Goal: Task Accomplishment & Management: Use online tool/utility

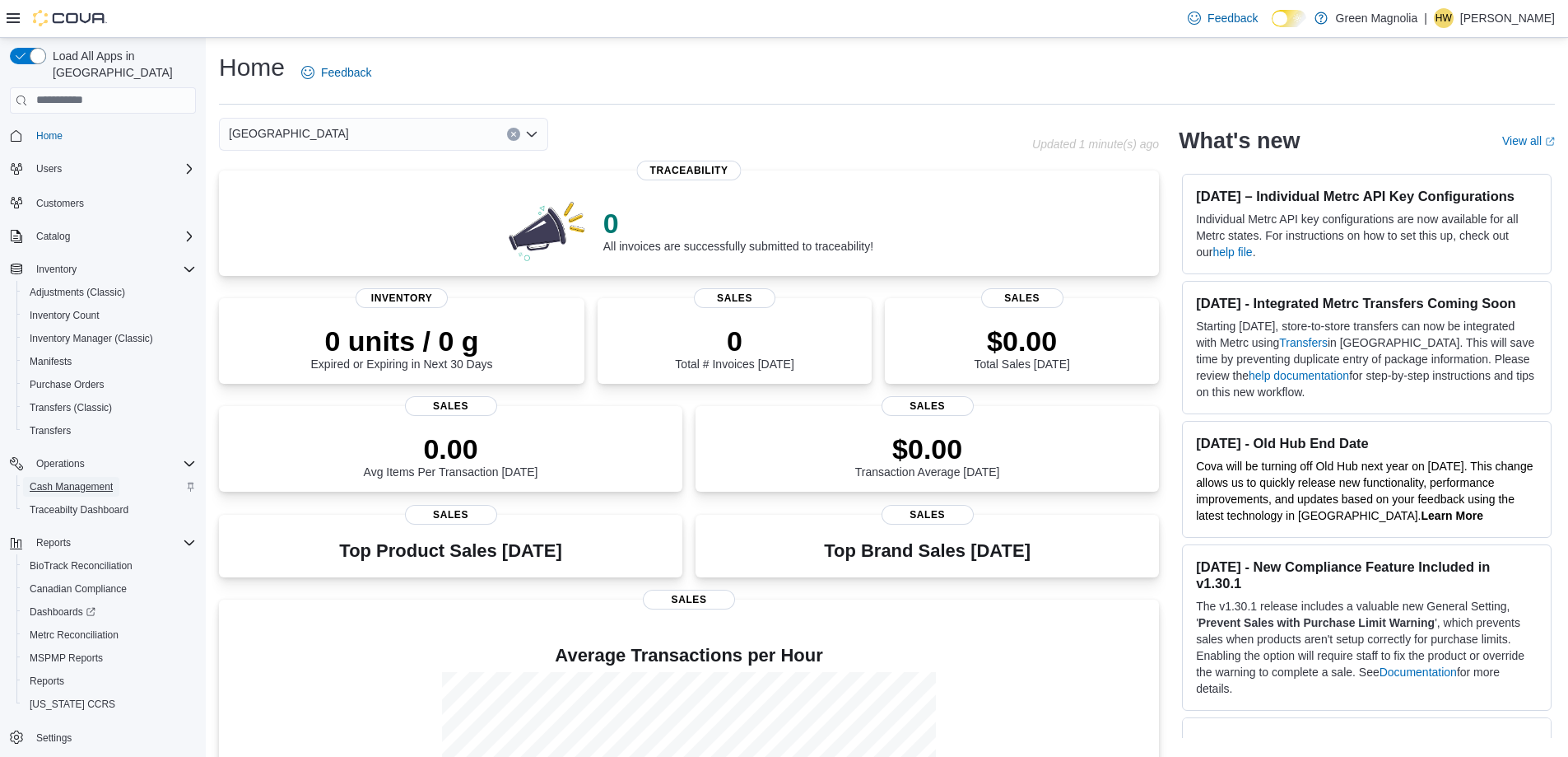
click at [93, 480] on span "Cash Management" at bounding box center [70, 487] width 83 height 13
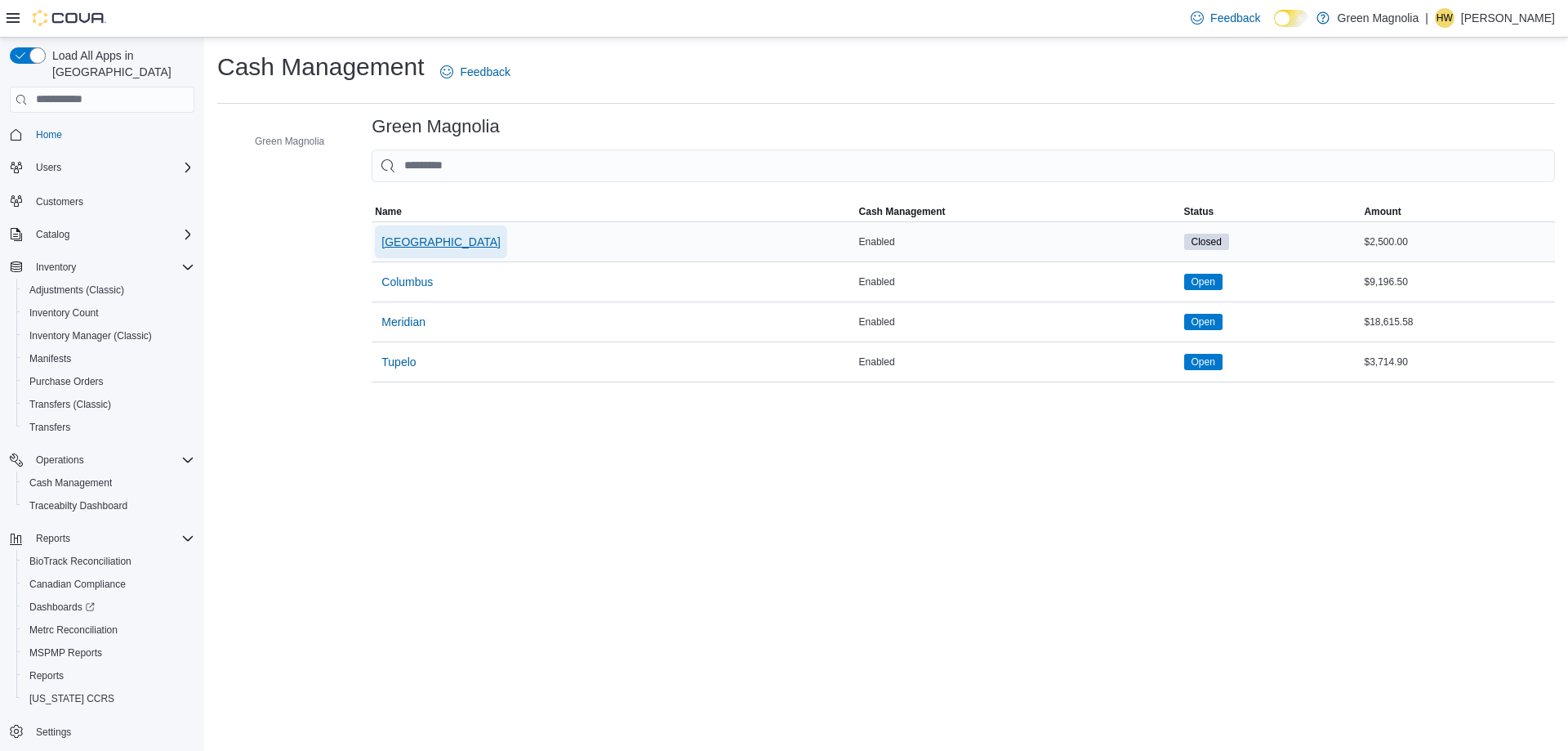
click at [404, 236] on span "[GEOGRAPHIC_DATA]" at bounding box center [441, 242] width 120 height 16
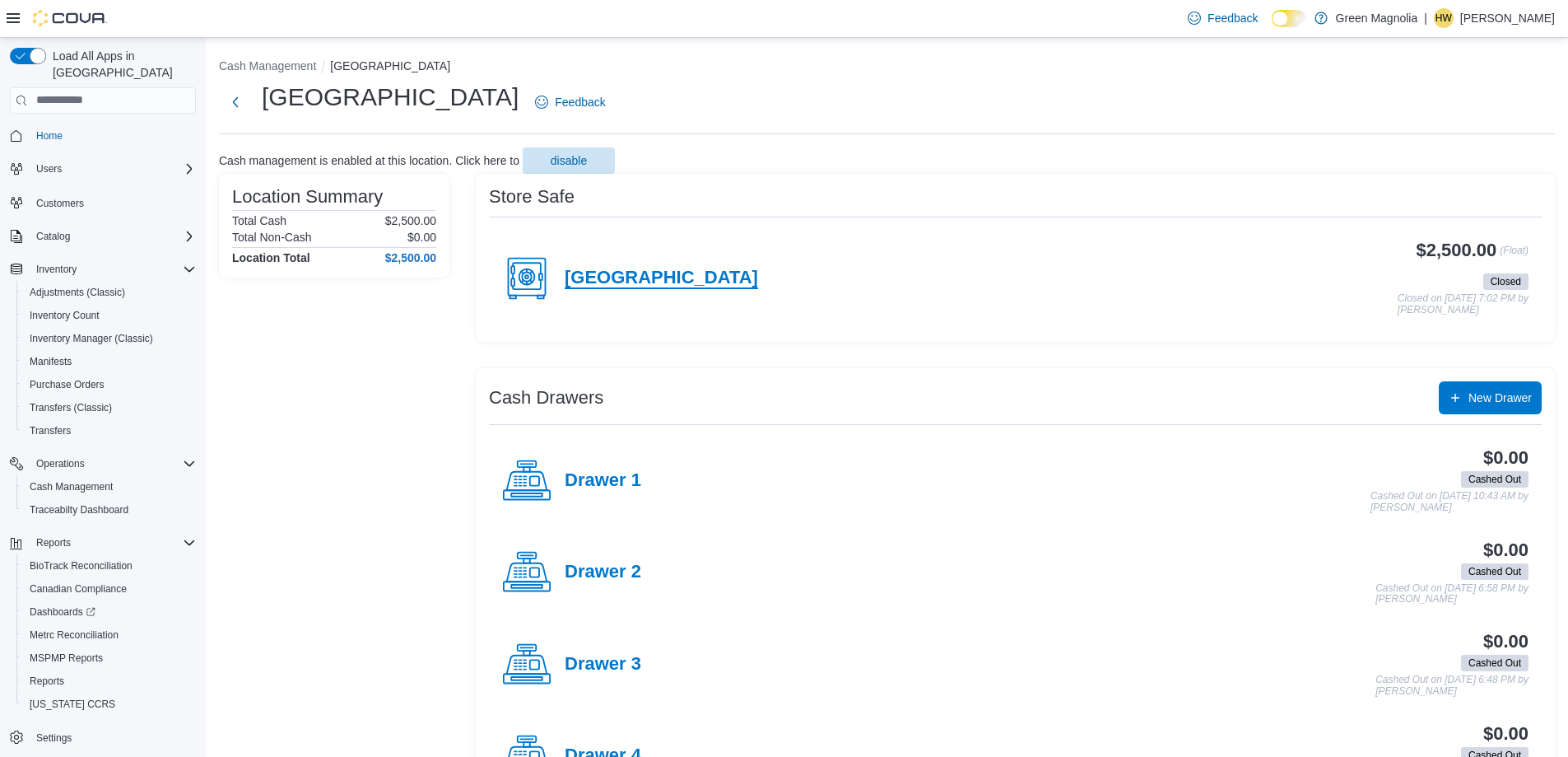
click at [612, 272] on h4 "[GEOGRAPHIC_DATA]" at bounding box center [662, 278] width 193 height 21
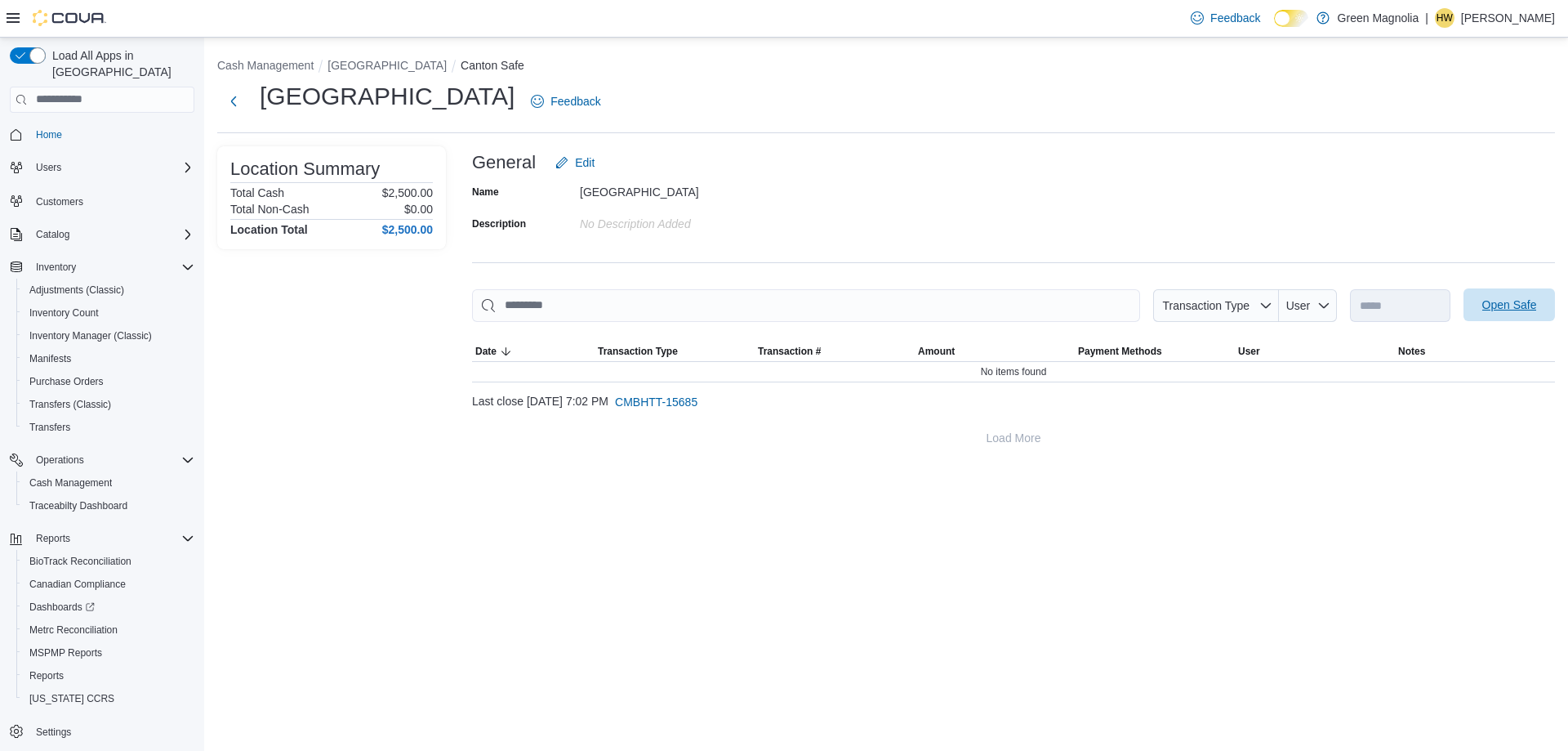
click at [1504, 314] on span "Open Safe" at bounding box center [1508, 304] width 72 height 33
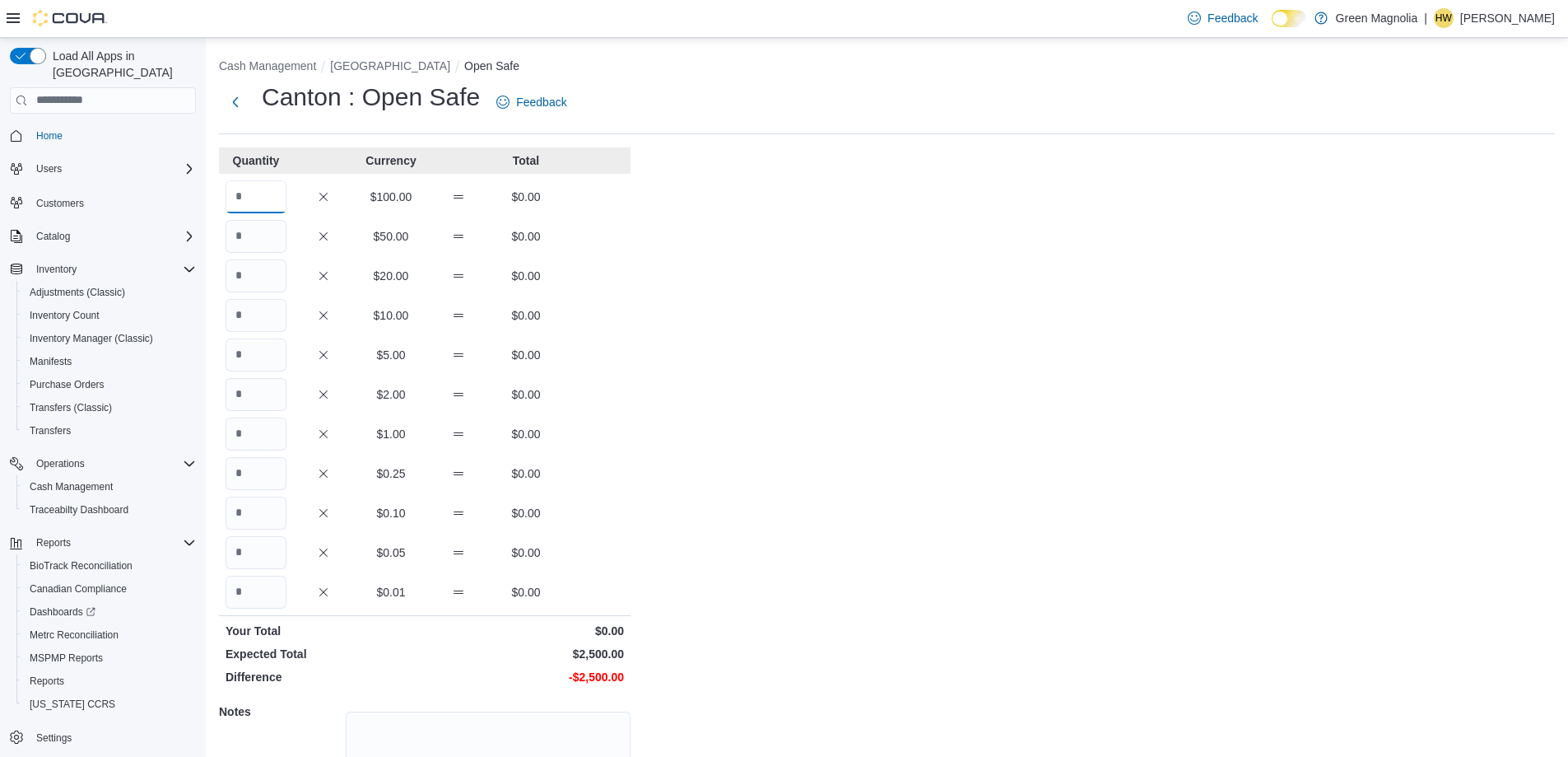
click at [264, 197] on input "Quantity" at bounding box center [256, 197] width 61 height 33
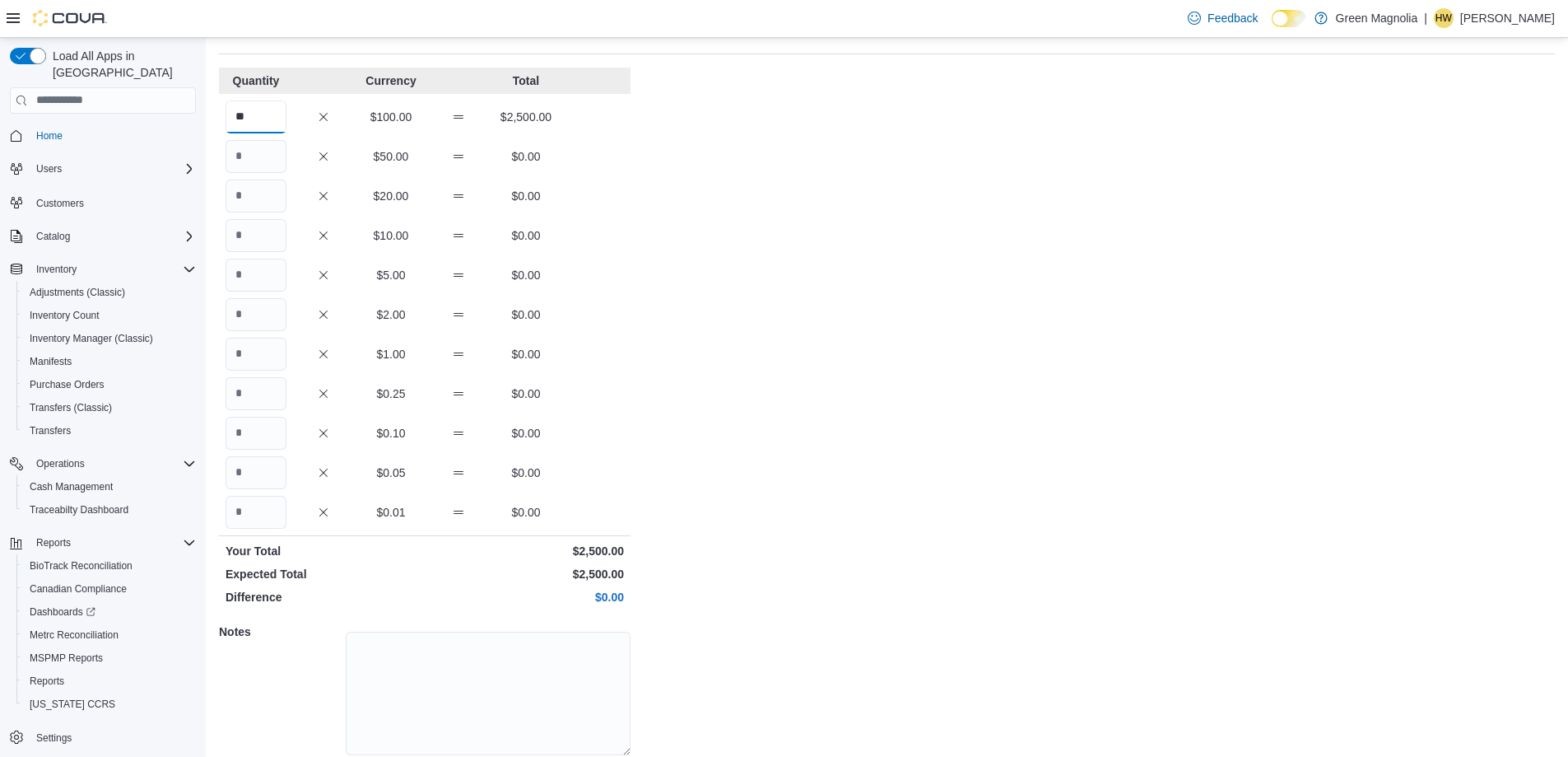
scroll to position [140, 0]
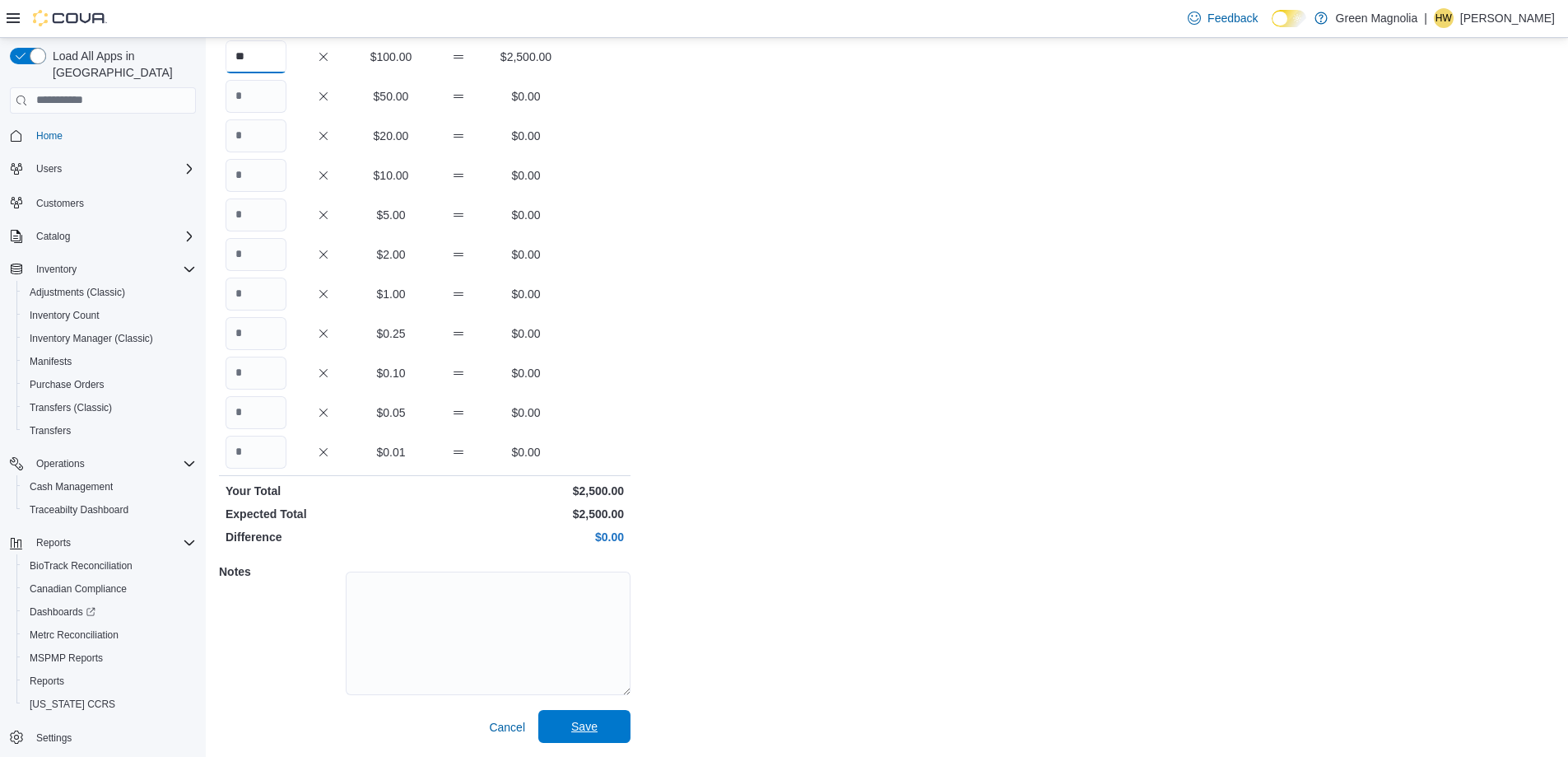
type input "**"
click at [580, 727] on span "Save" at bounding box center [584, 726] width 26 height 16
